Goal: Find specific page/section

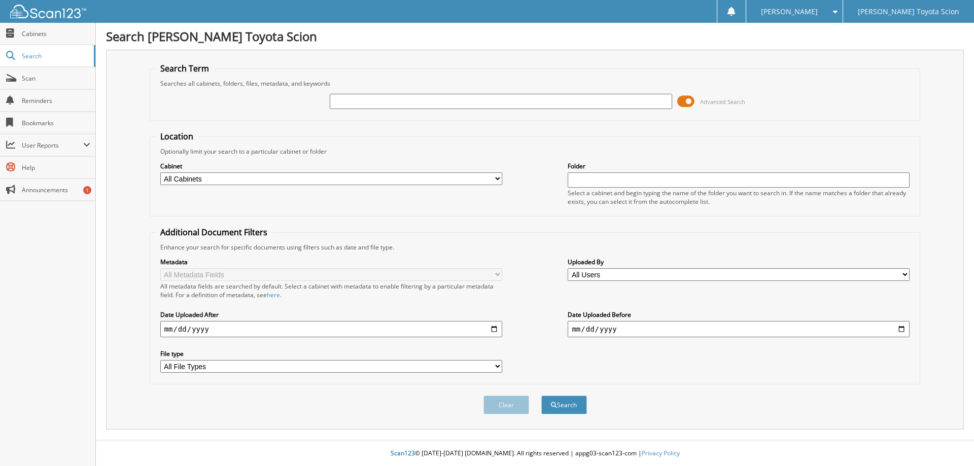
click at [375, 103] on input "text" at bounding box center [501, 101] width 342 height 15
type input "812523"
click at [541, 396] on button "Search" at bounding box center [564, 405] width 46 height 19
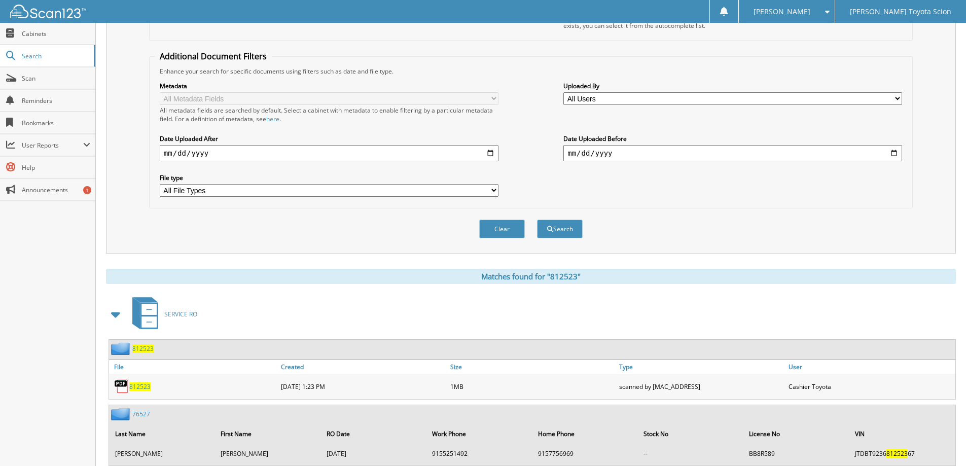
scroll to position [237, 0]
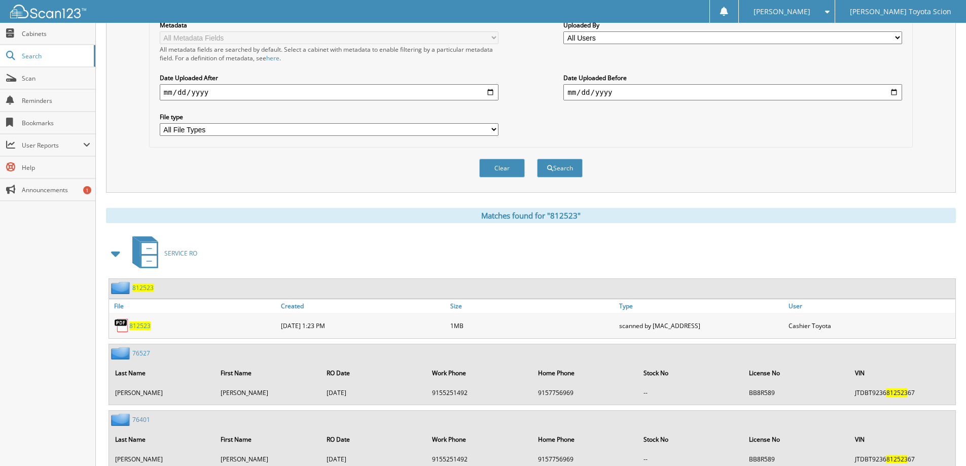
click at [138, 332] on div "812523" at bounding box center [193, 326] width 169 height 20
click at [141, 325] on span "812523" at bounding box center [139, 326] width 21 height 9
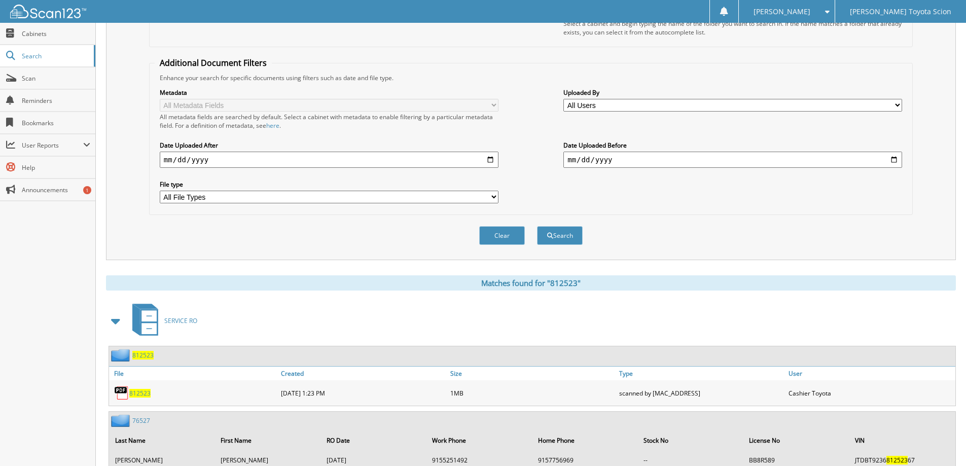
scroll to position [169, 0]
click at [150, 396] on link "812523" at bounding box center [139, 394] width 21 height 9
